Goal: Check status: Check status

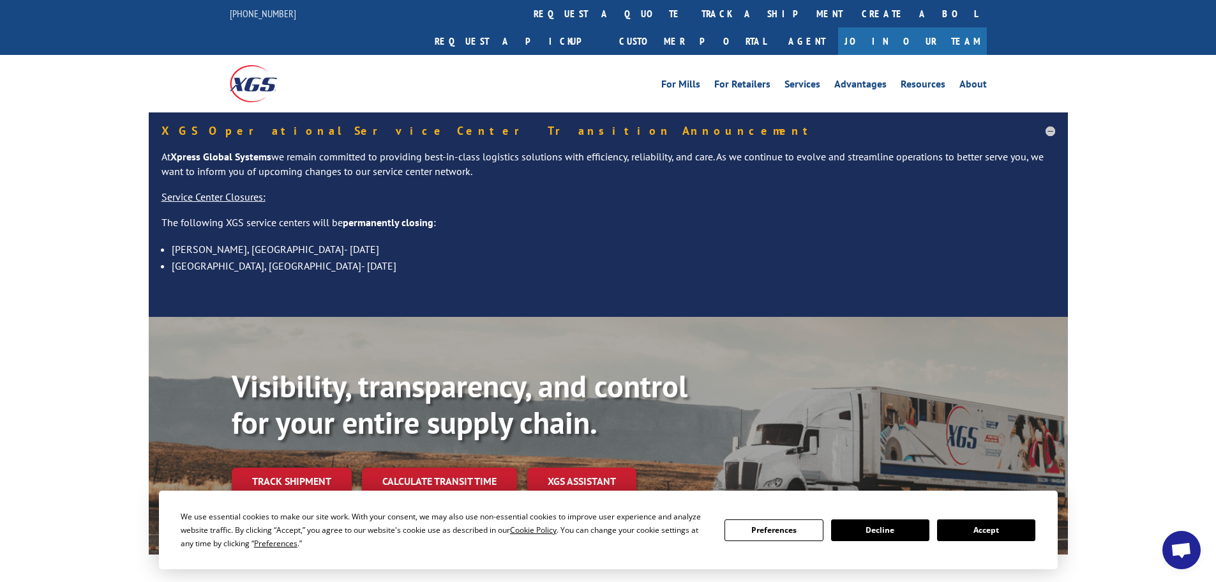
click at [989, 531] on button "Accept" at bounding box center [986, 530] width 98 height 22
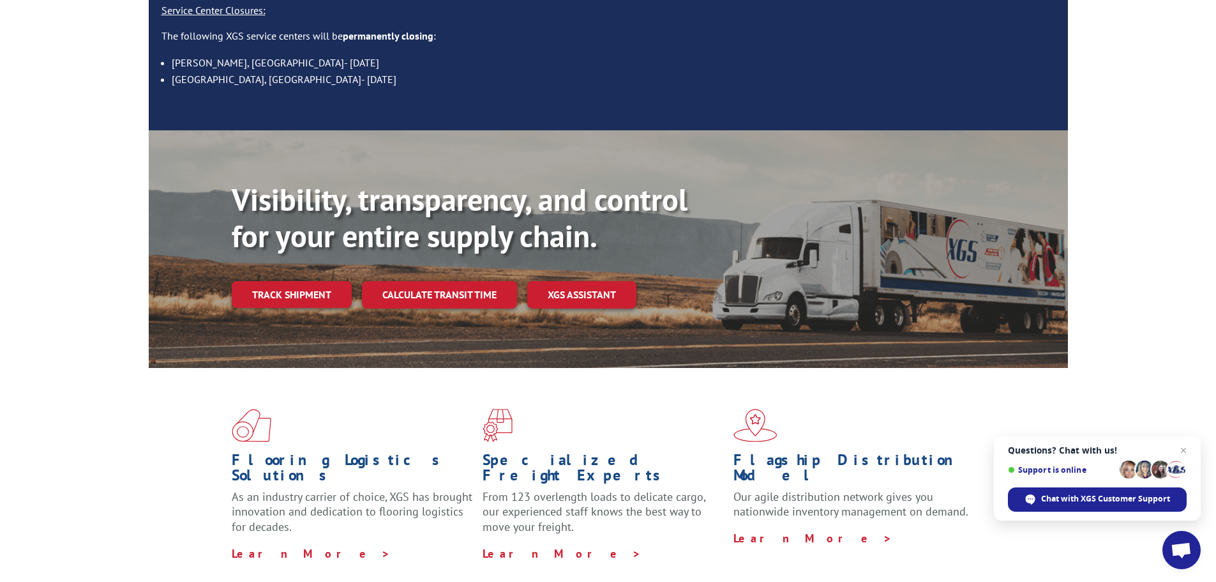
scroll to position [255, 0]
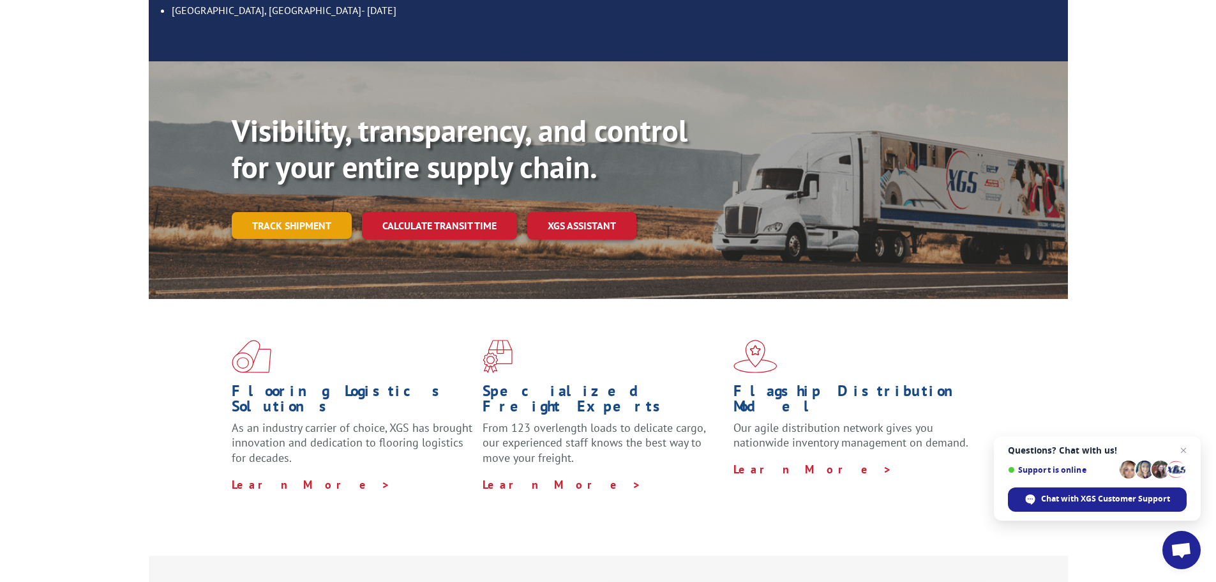
click at [301, 212] on link "Track shipment" at bounding box center [292, 225] width 120 height 27
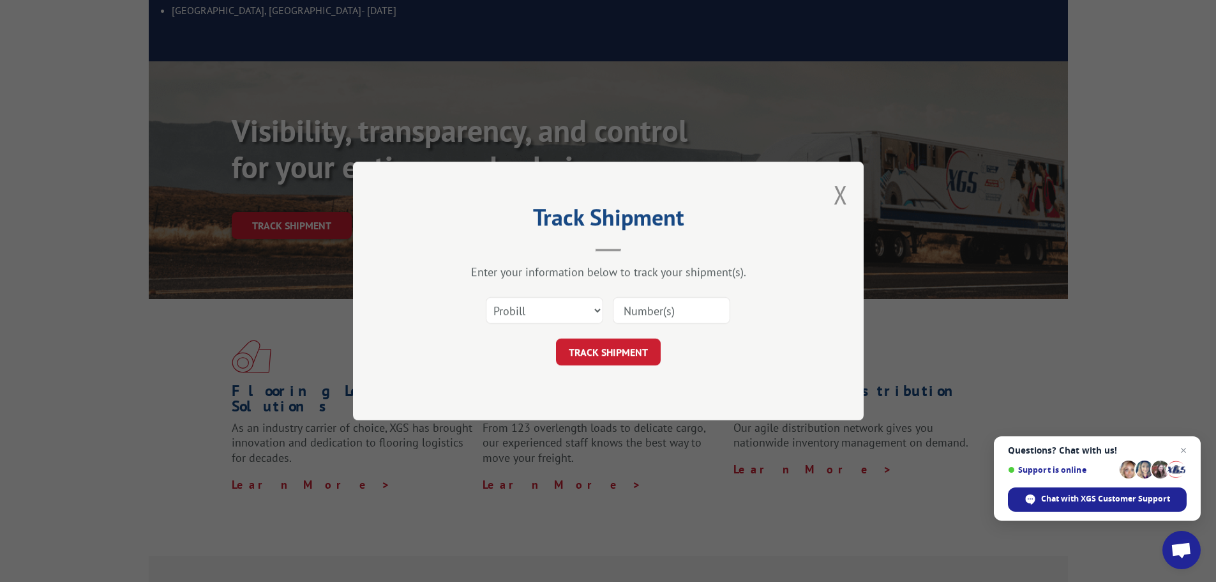
click at [649, 307] on input at bounding box center [671, 310] width 117 height 27
paste input "f6970677"
type input "f6970677"
click at [610, 345] on button "TRACK SHIPMENT" at bounding box center [608, 351] width 105 height 27
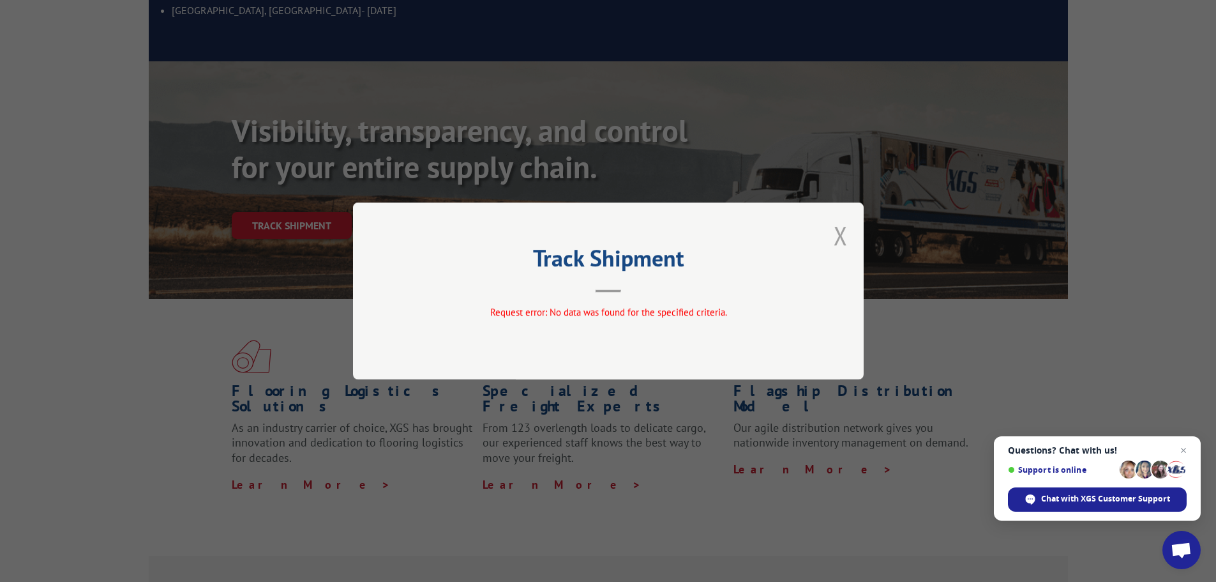
click at [837, 234] on button "Close modal" at bounding box center [841, 235] width 14 height 34
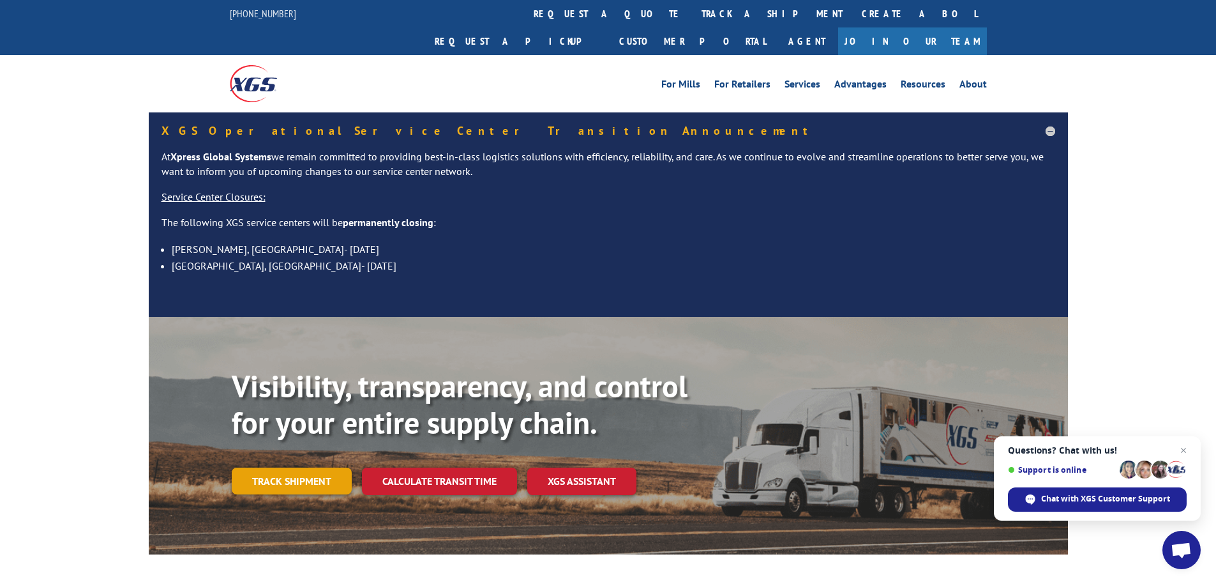
click at [285, 467] on link "Track shipment" at bounding box center [292, 480] width 120 height 27
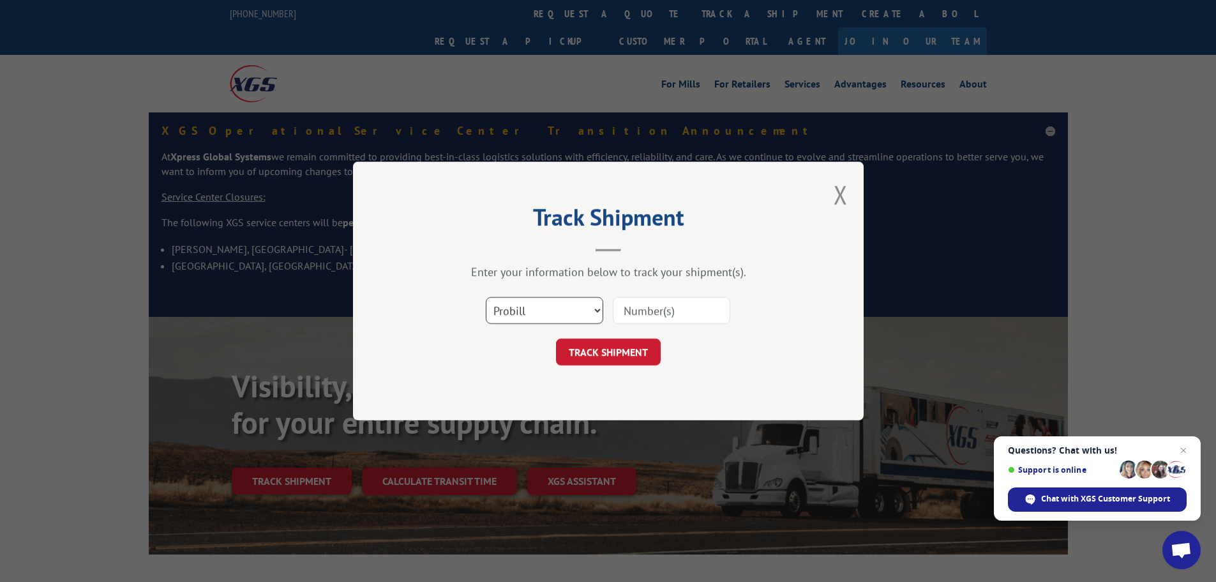
click at [530, 312] on select "Select category... Probill BOL PO" at bounding box center [544, 310] width 117 height 27
select select "po"
click at [486, 297] on select "Select category... Probill BOL PO" at bounding box center [544, 310] width 117 height 27
click at [632, 314] on input at bounding box center [671, 310] width 117 height 27
paste input "87520522"
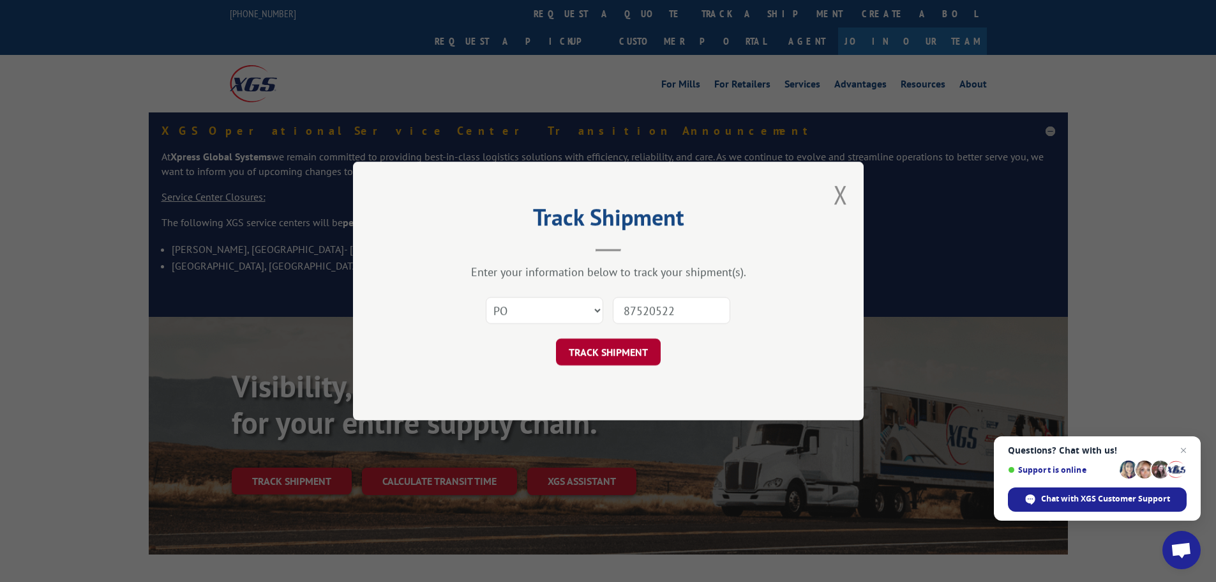
type input "87520522"
click at [617, 351] on button "TRACK SHIPMENT" at bounding box center [608, 351] width 105 height 27
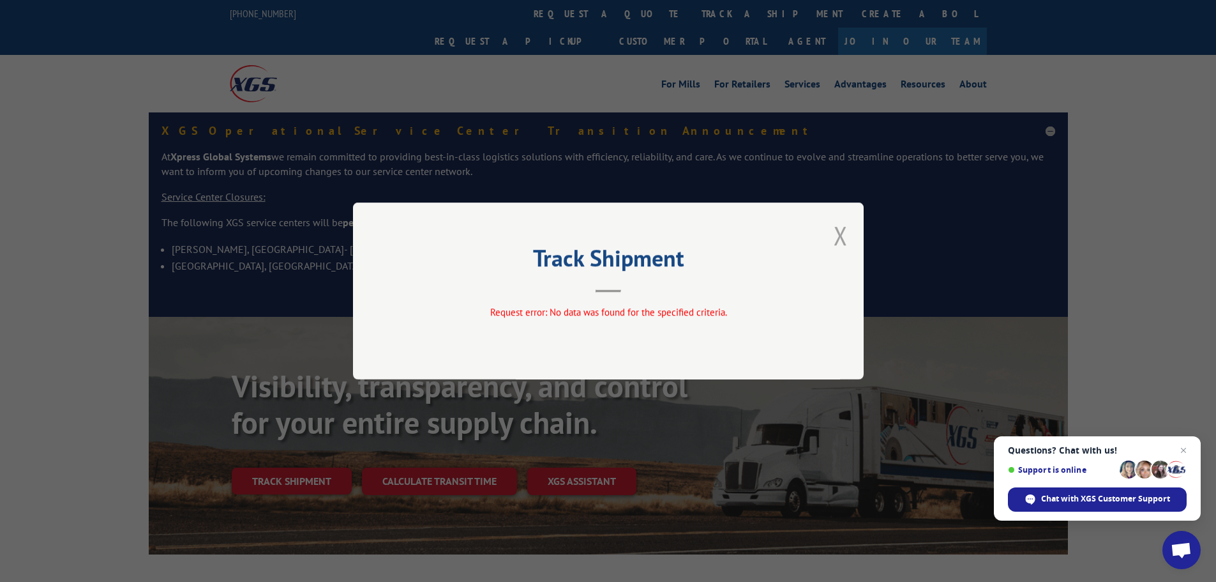
click at [839, 235] on button "Close modal" at bounding box center [841, 235] width 14 height 34
